Goal: Information Seeking & Learning: Learn about a topic

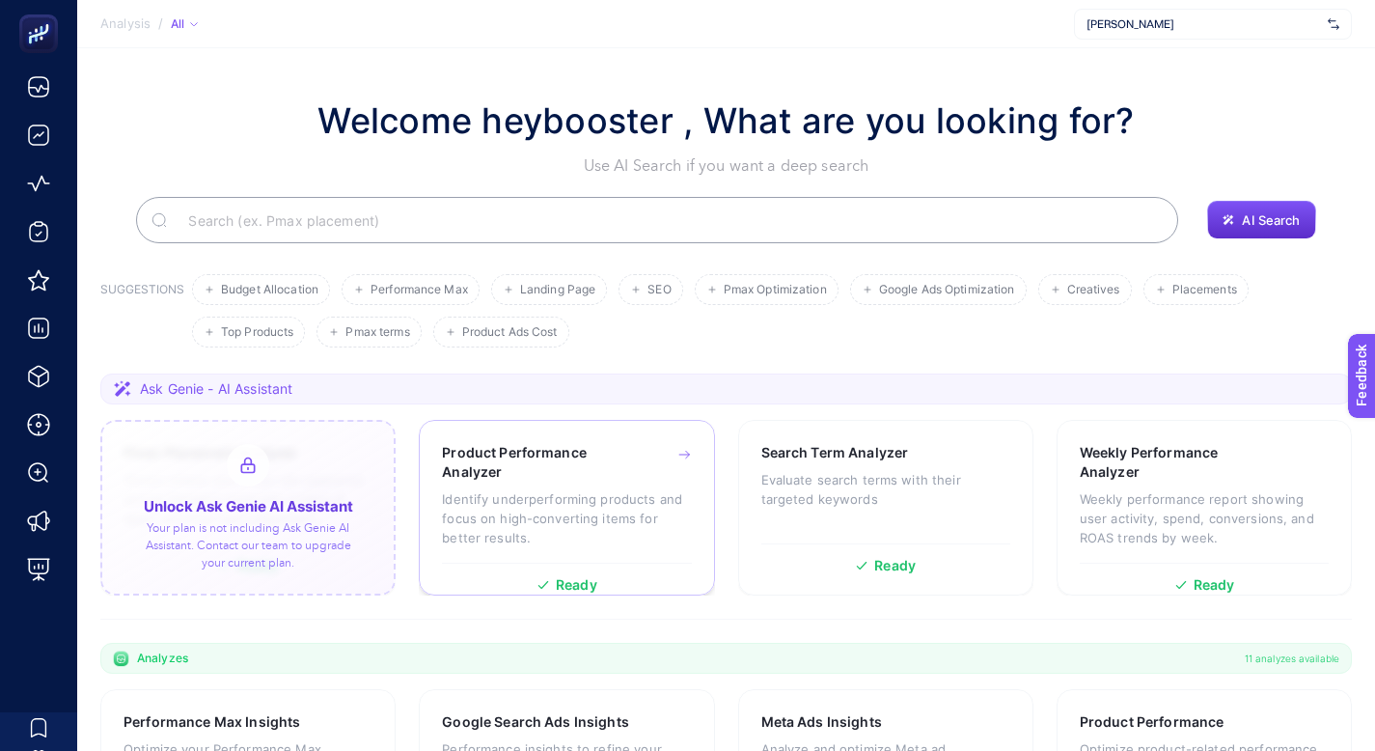
click at [673, 489] on p "Identify underperforming products and focus on high-converting items for better…" at bounding box center [566, 518] width 249 height 58
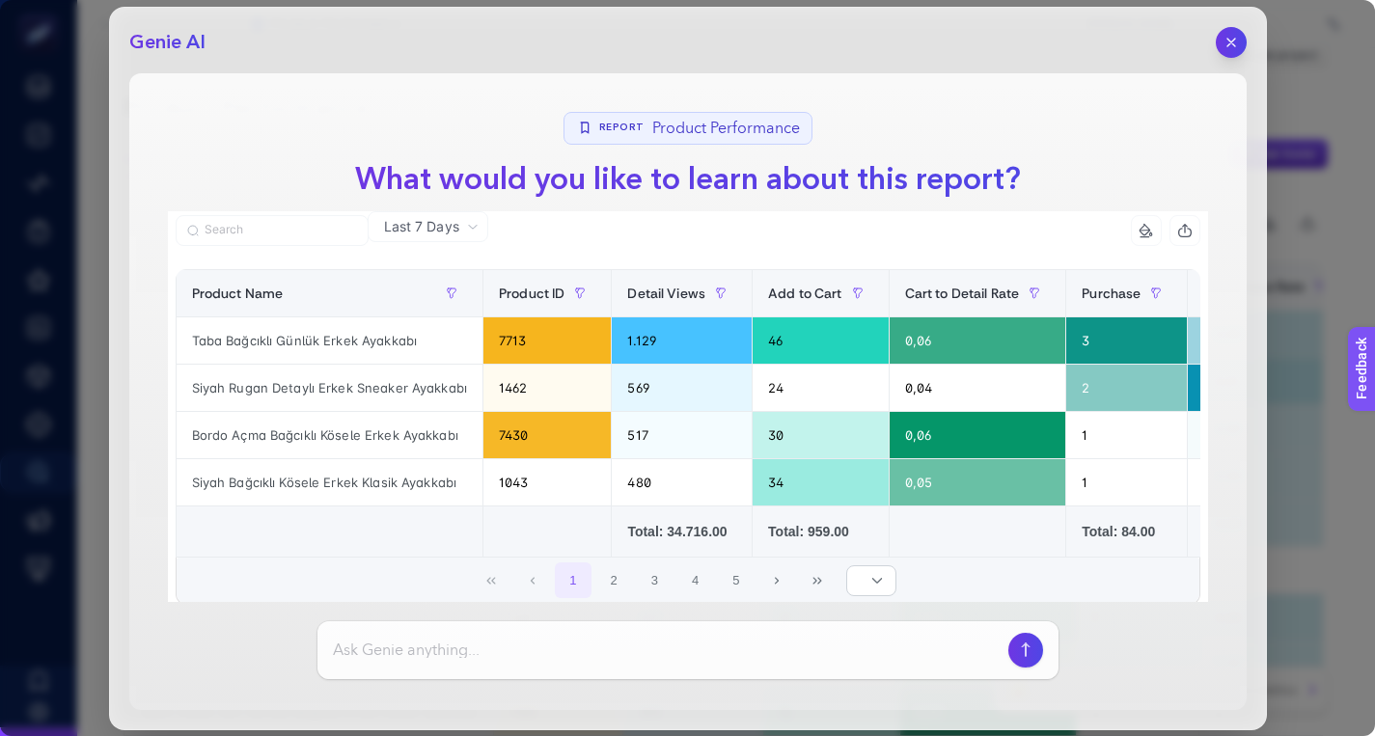
scroll to position [59, 0]
click at [1231, 41] on icon "button" at bounding box center [1231, 42] width 8 height 8
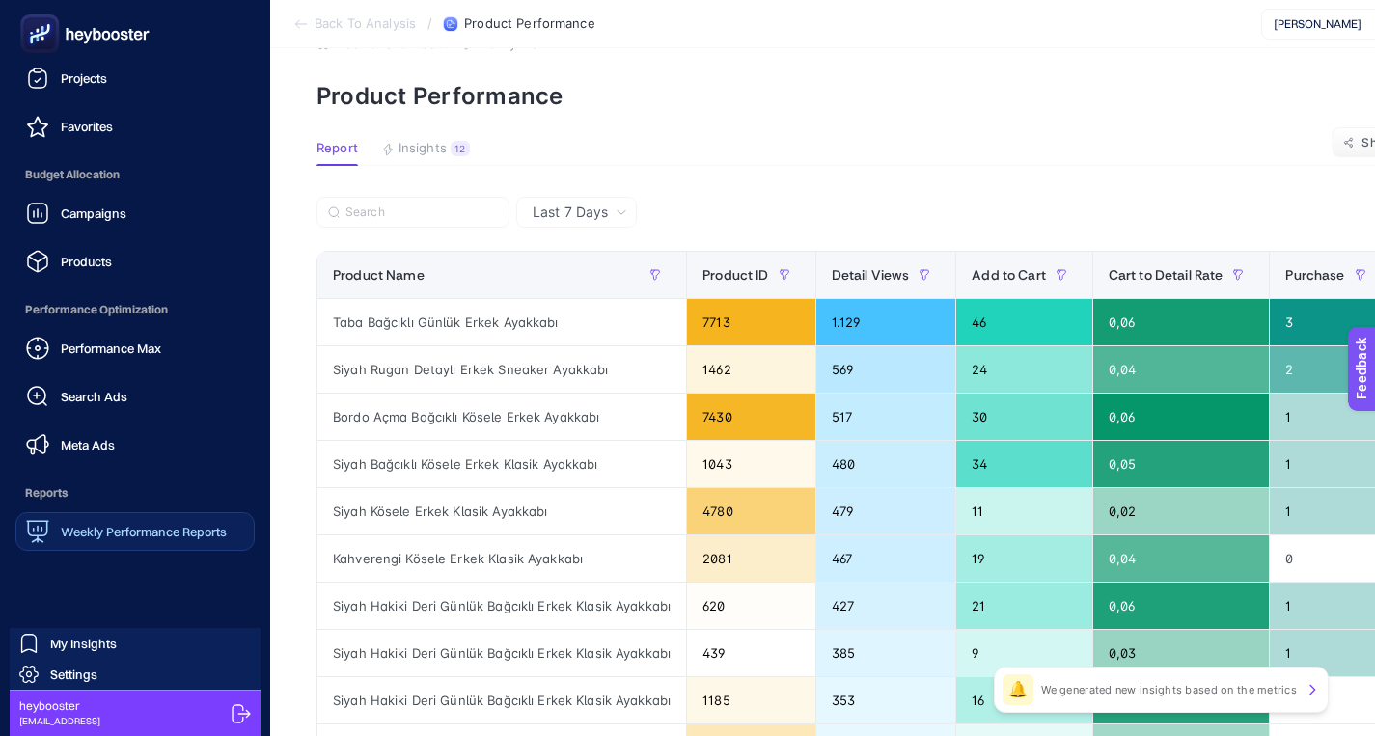
scroll to position [0, 0]
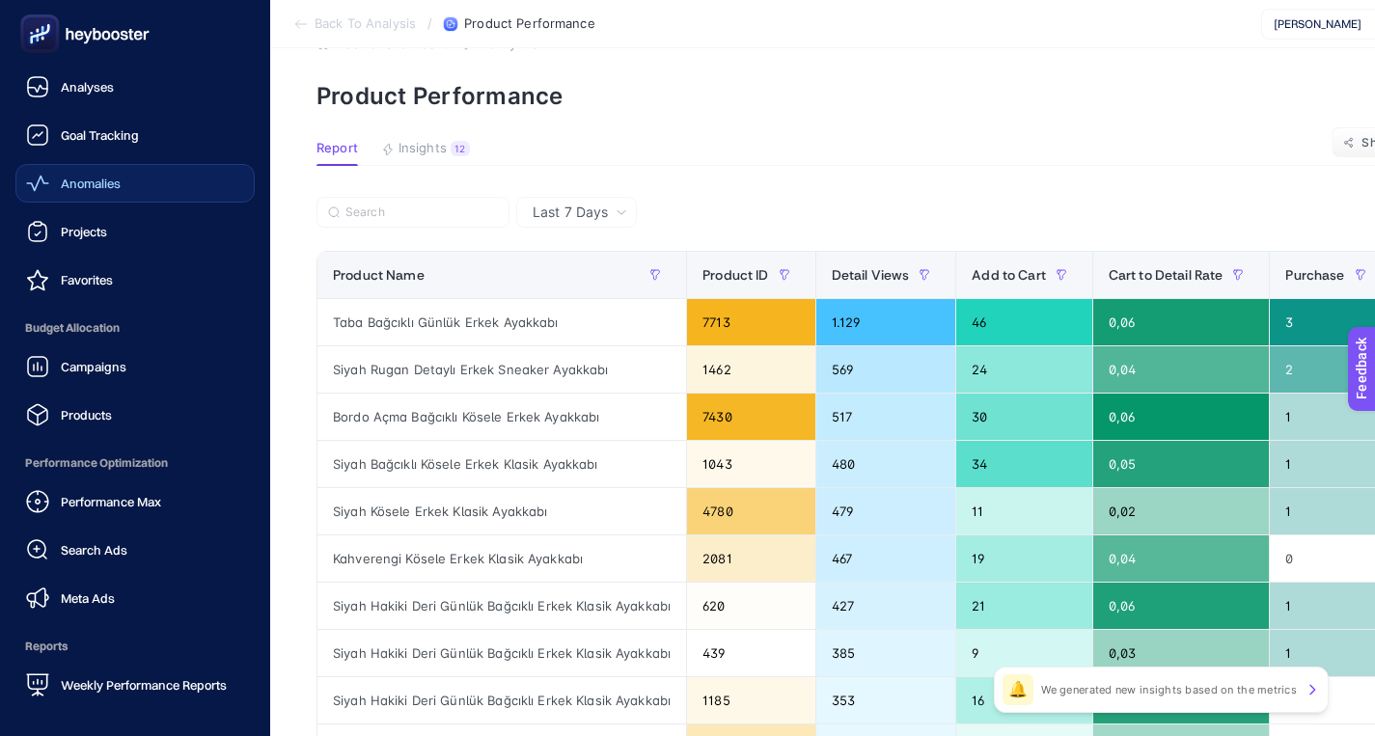
click at [131, 178] on link "Anomalies" at bounding box center [134, 183] width 239 height 39
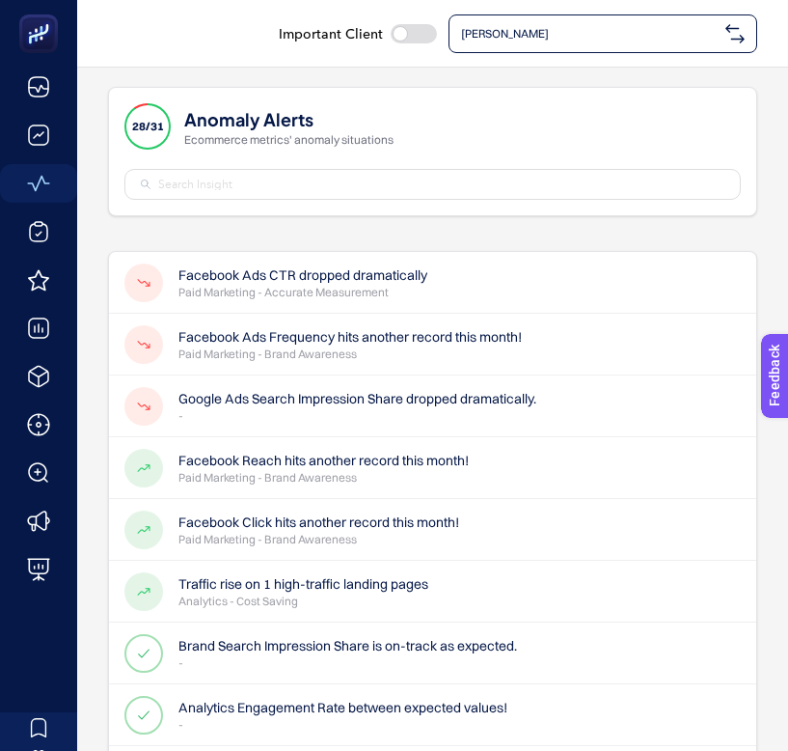
click at [667, 28] on span "[PERSON_NAME]" at bounding box center [589, 33] width 257 height 15
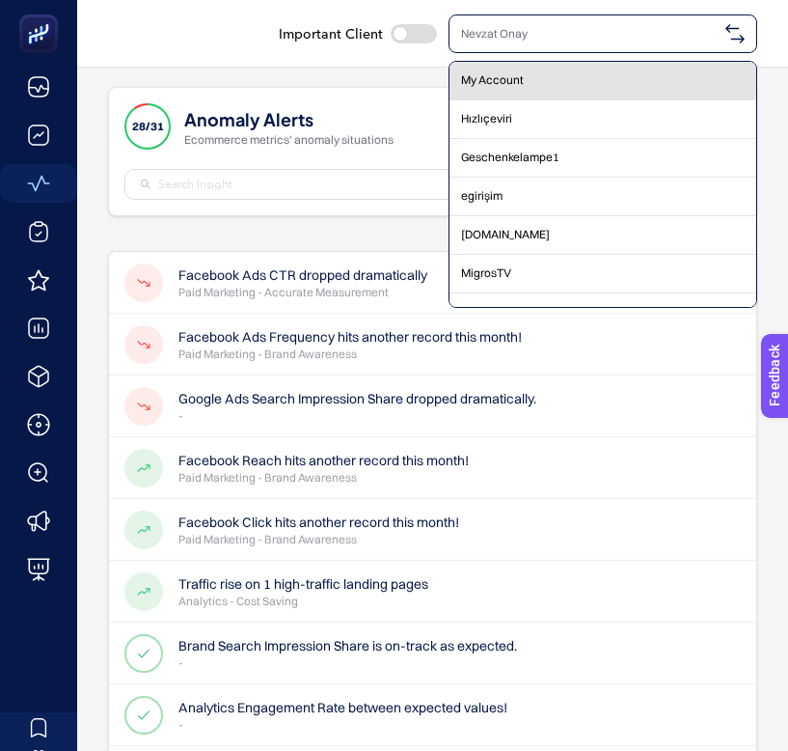
click at [611, 76] on div "My Account" at bounding box center [603, 81] width 307 height 39
checkbox input "true"
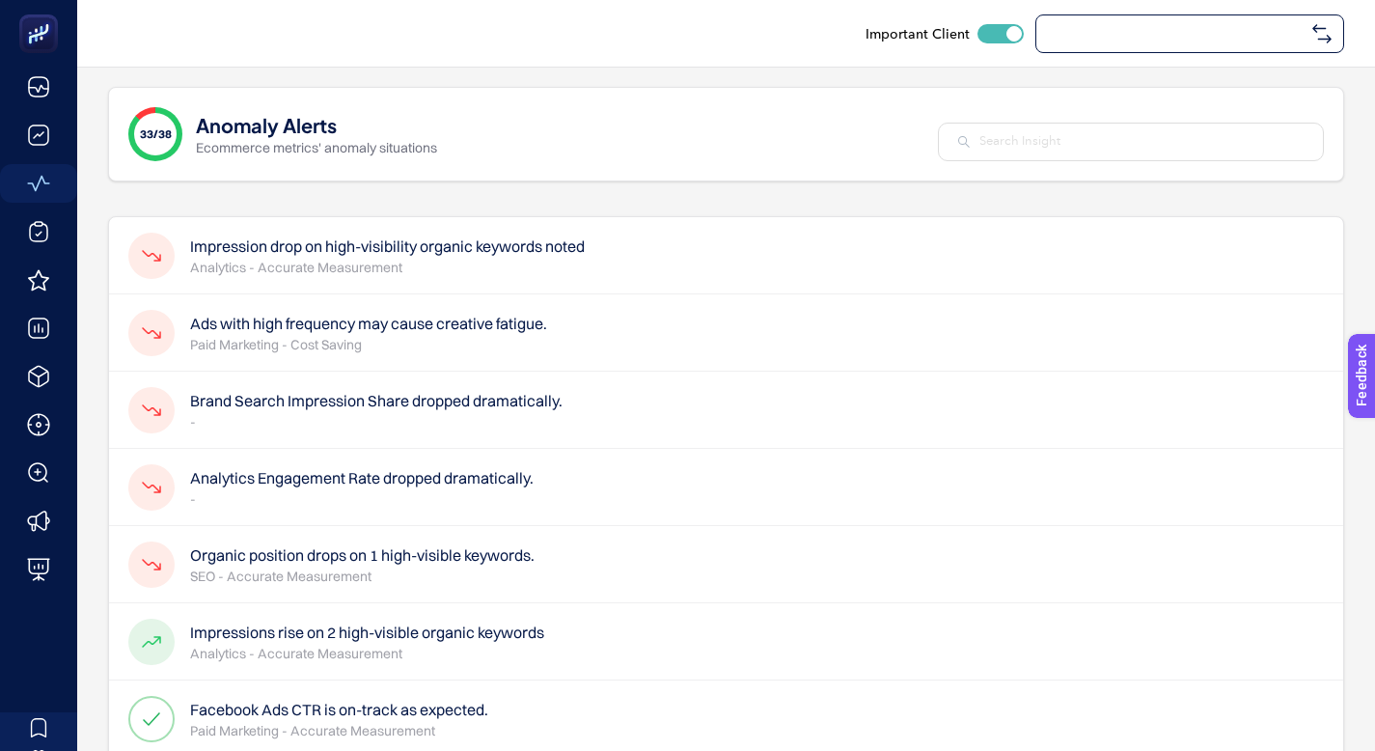
checkbox input "true"
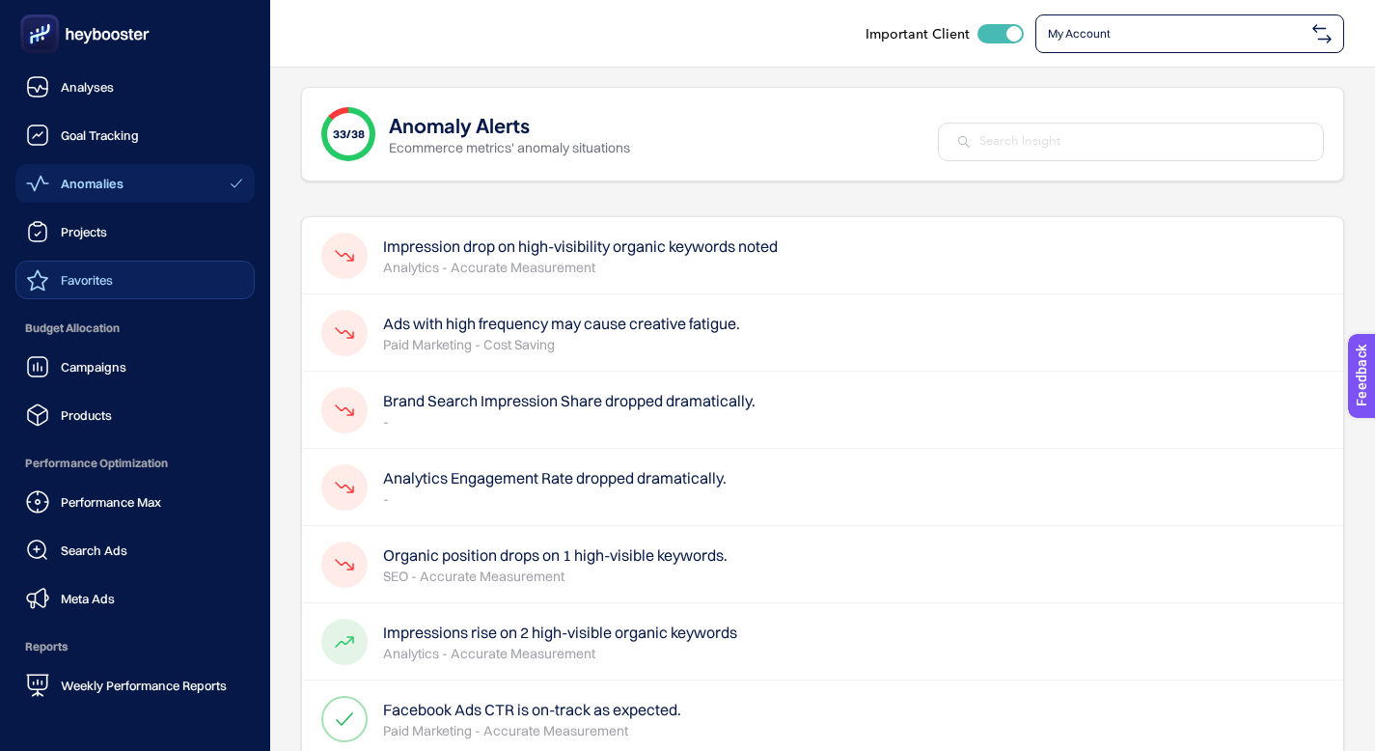
click at [83, 264] on link "Favorites" at bounding box center [134, 280] width 239 height 39
